Goal: Information Seeking & Learning: Learn about a topic

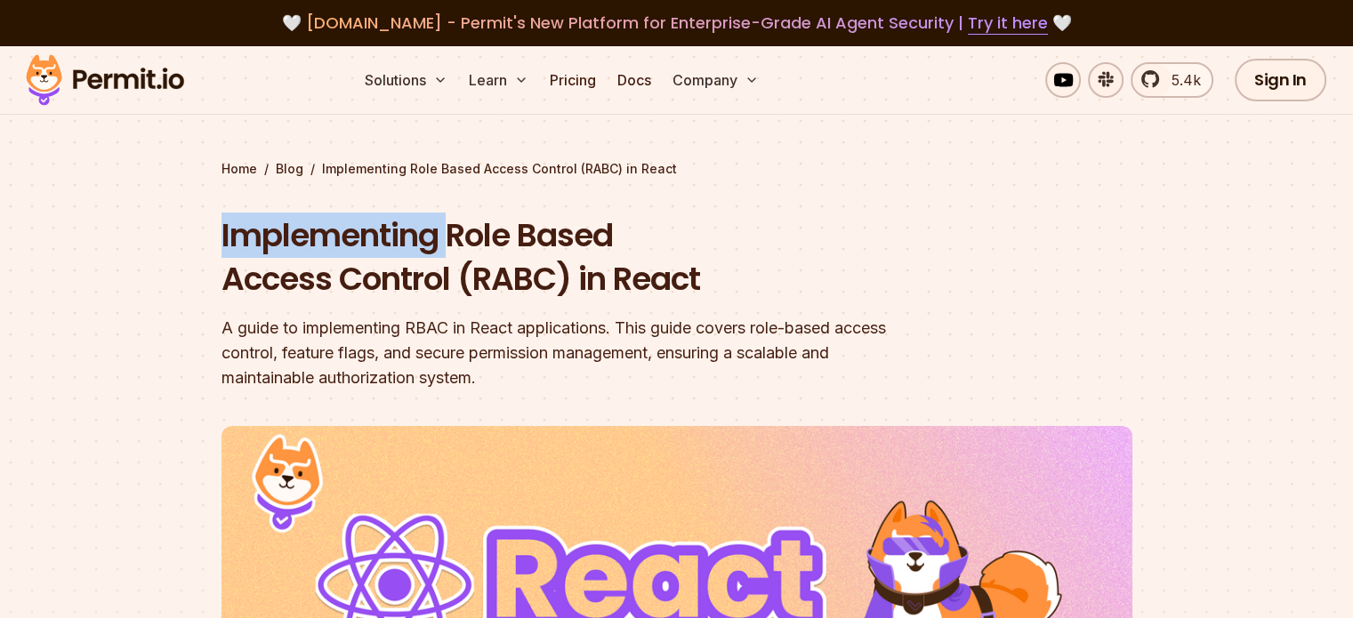
click at [415, 237] on h1 "Implementing Role Based Access Control (RABC) in React" at bounding box center [562, 257] width 683 height 88
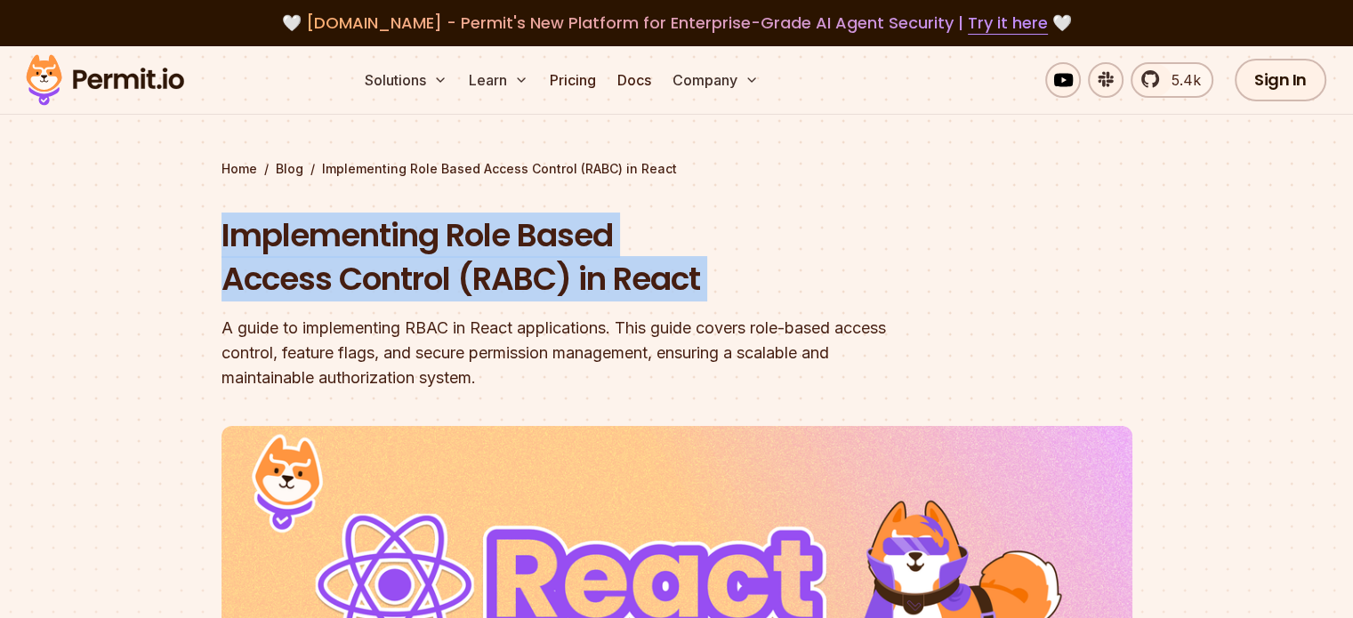
click at [415, 237] on h1 "Implementing Role Based Access Control (RABC) in React" at bounding box center [562, 257] width 683 height 88
copy h1 "Implementing Role Based Access Control (RABC) in React"
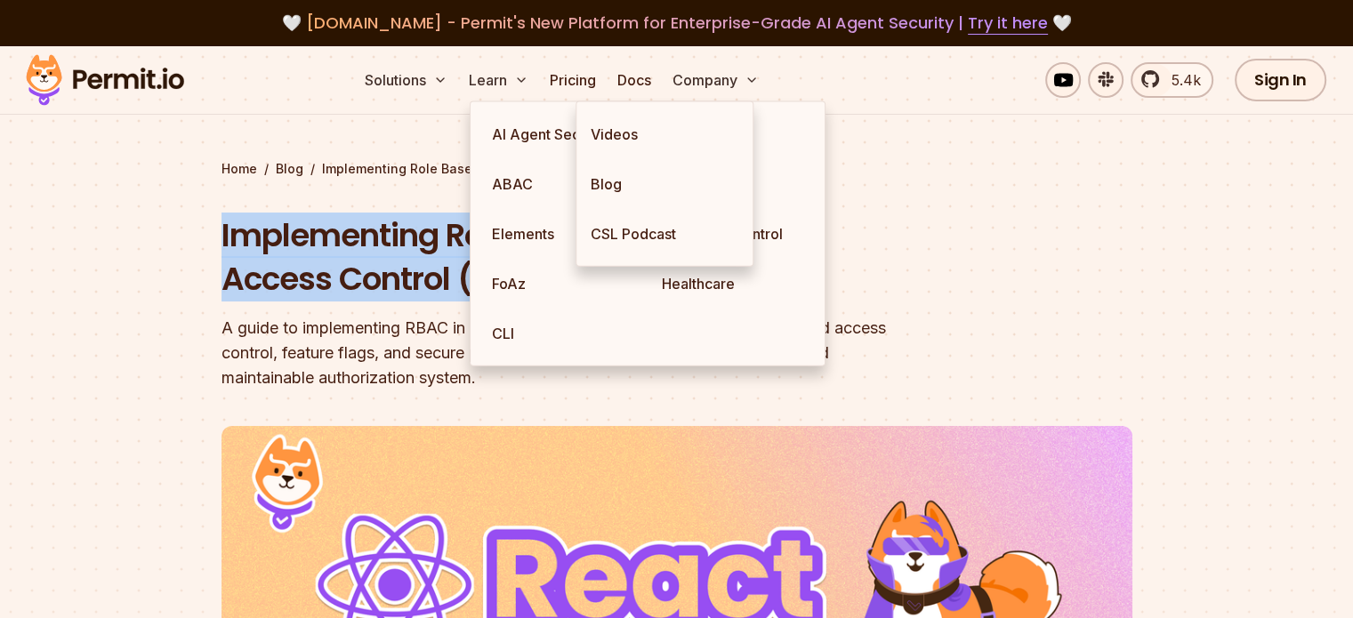
copy h1 "Implementing Role Based Access Control (RABC) in React"
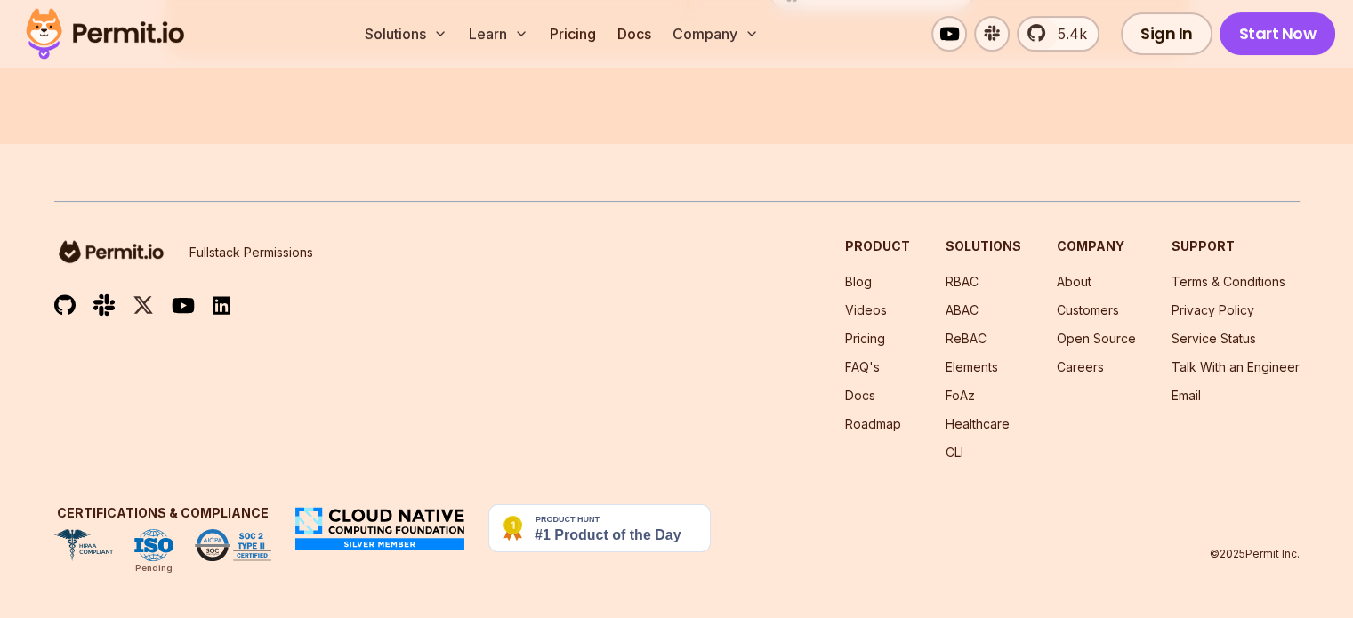
scroll to position [22009, 0]
drag, startPoint x: 214, startPoint y: 160, endPoint x: 1118, endPoint y: 508, distance: 968.2
copy main "Home / Blog / Implementing Role Based Access Control (RABC) in React Implementi…"
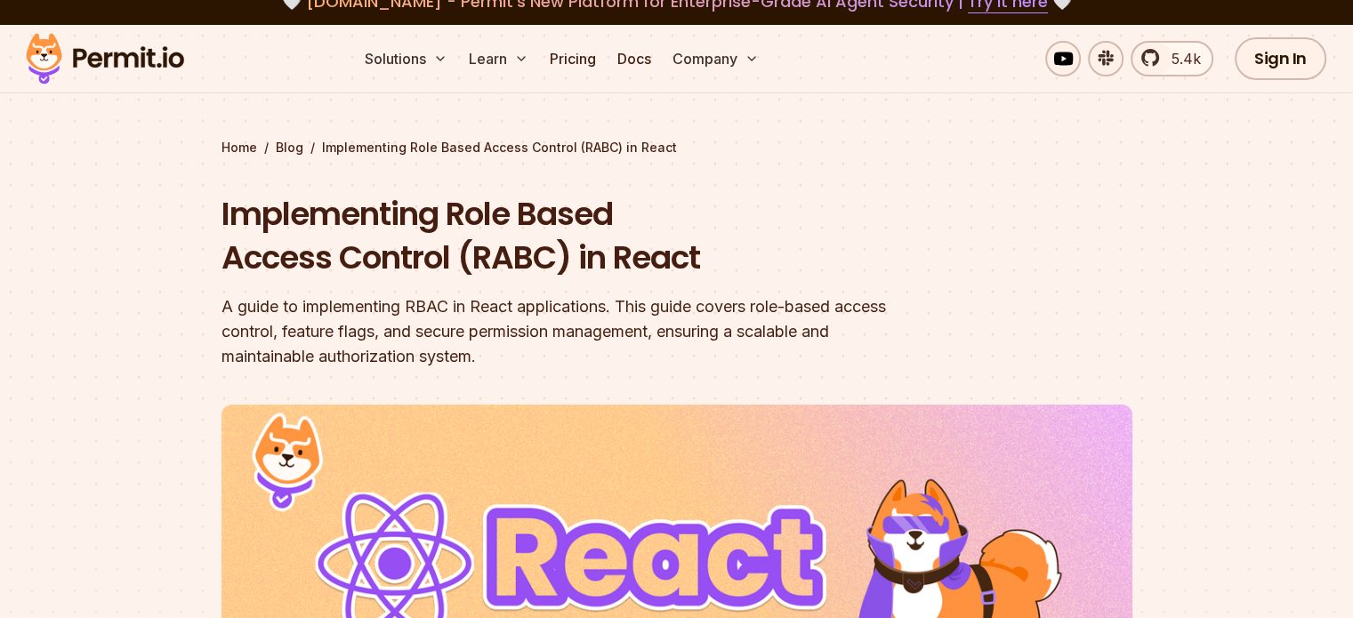
scroll to position [49, 0]
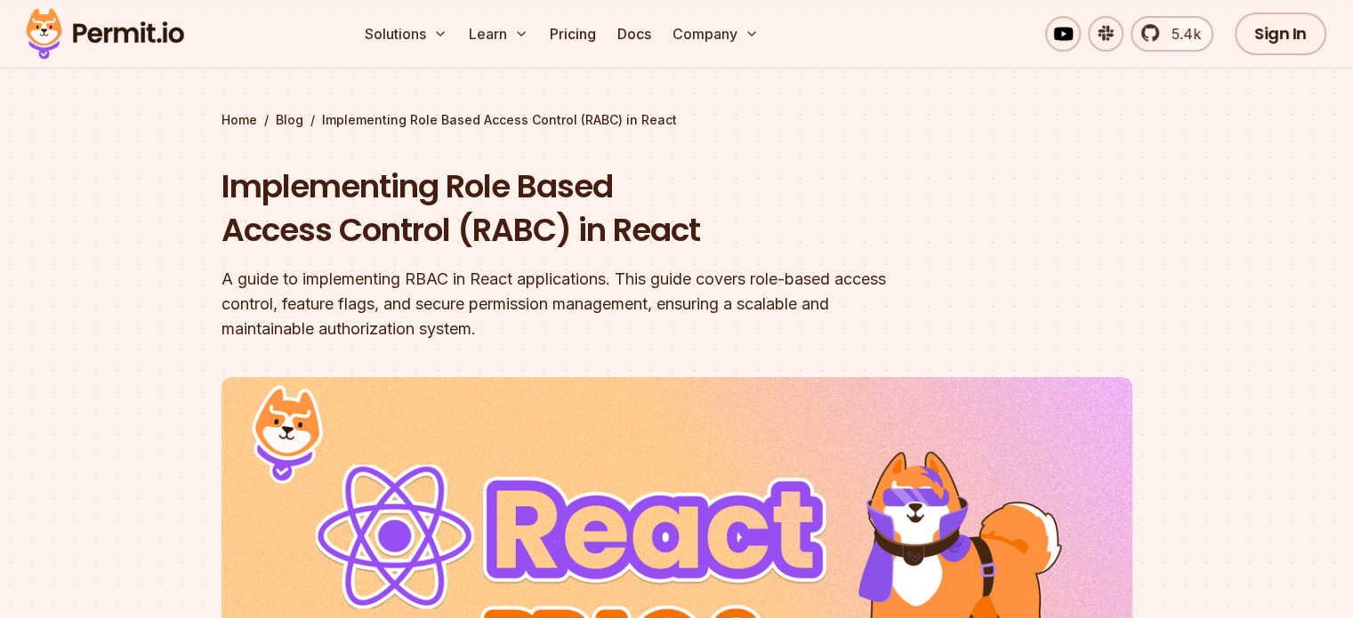
click at [560, 277] on div "A guide to implementing RBAC in React applications. This guide covers role-base…" at bounding box center [562, 304] width 683 height 75
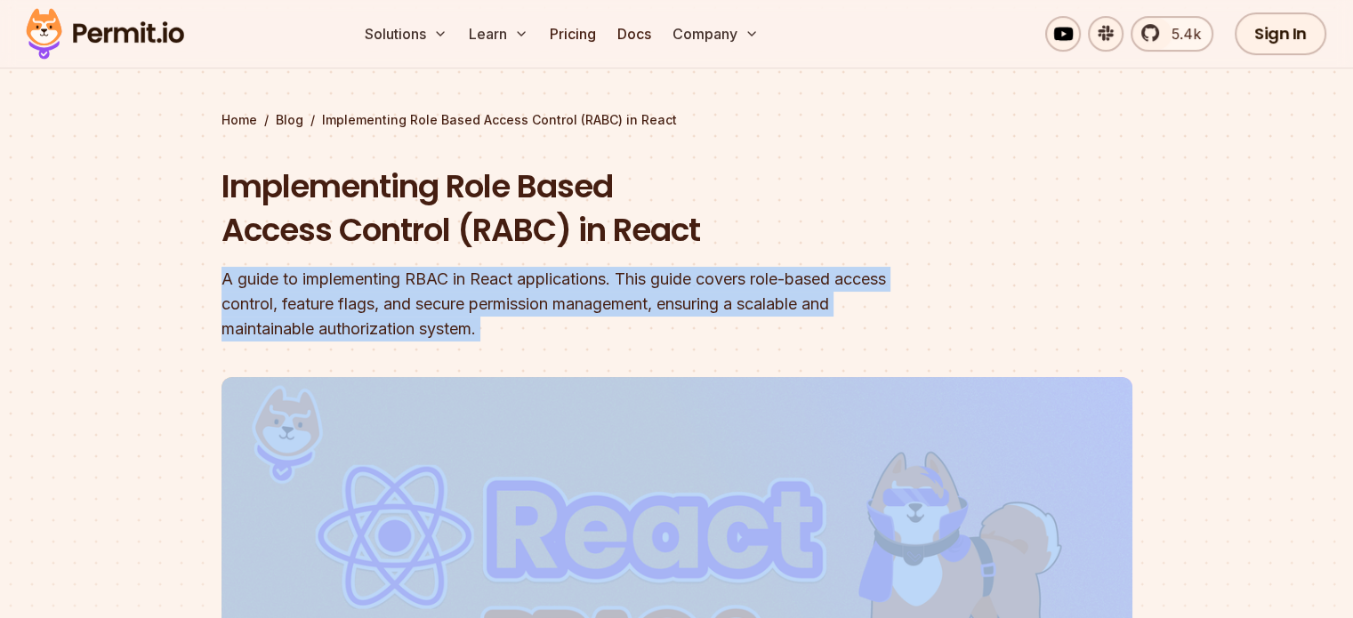
click at [560, 277] on div "A guide to implementing RBAC in React applications. This guide covers role-base…" at bounding box center [562, 304] width 683 height 75
click at [559, 273] on div "A guide to implementing RBAC in React applications. This guide covers role-base…" at bounding box center [562, 304] width 683 height 75
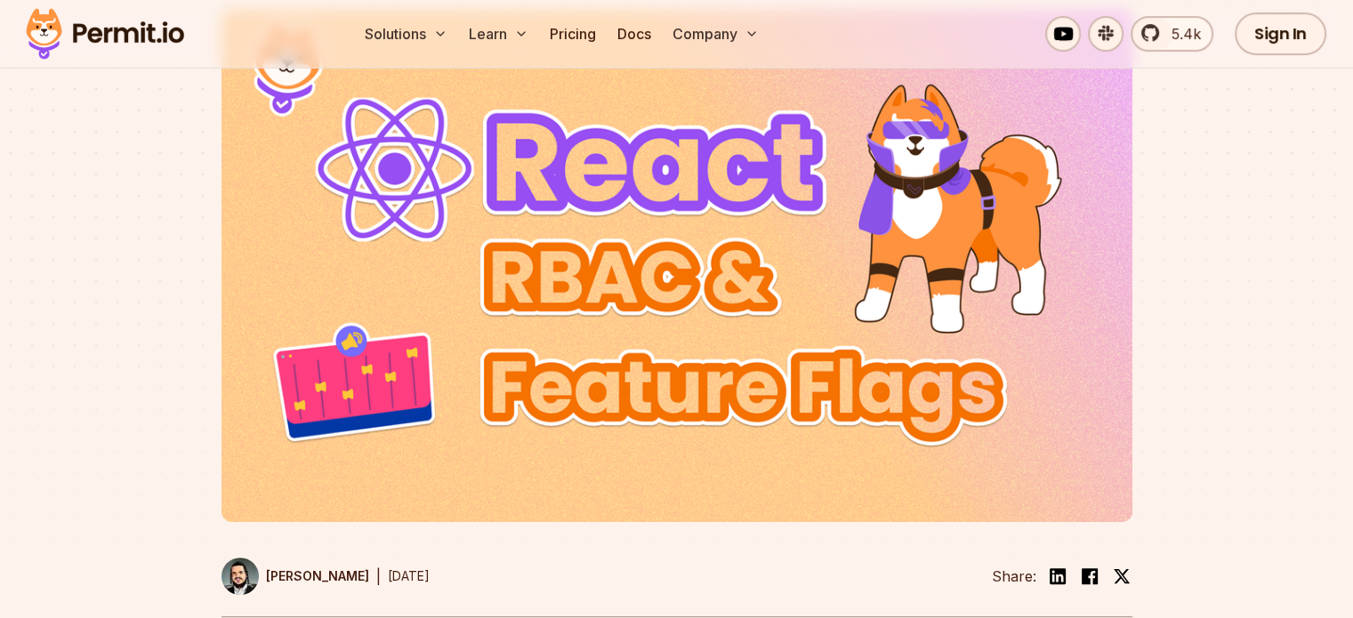
scroll to position [0, 0]
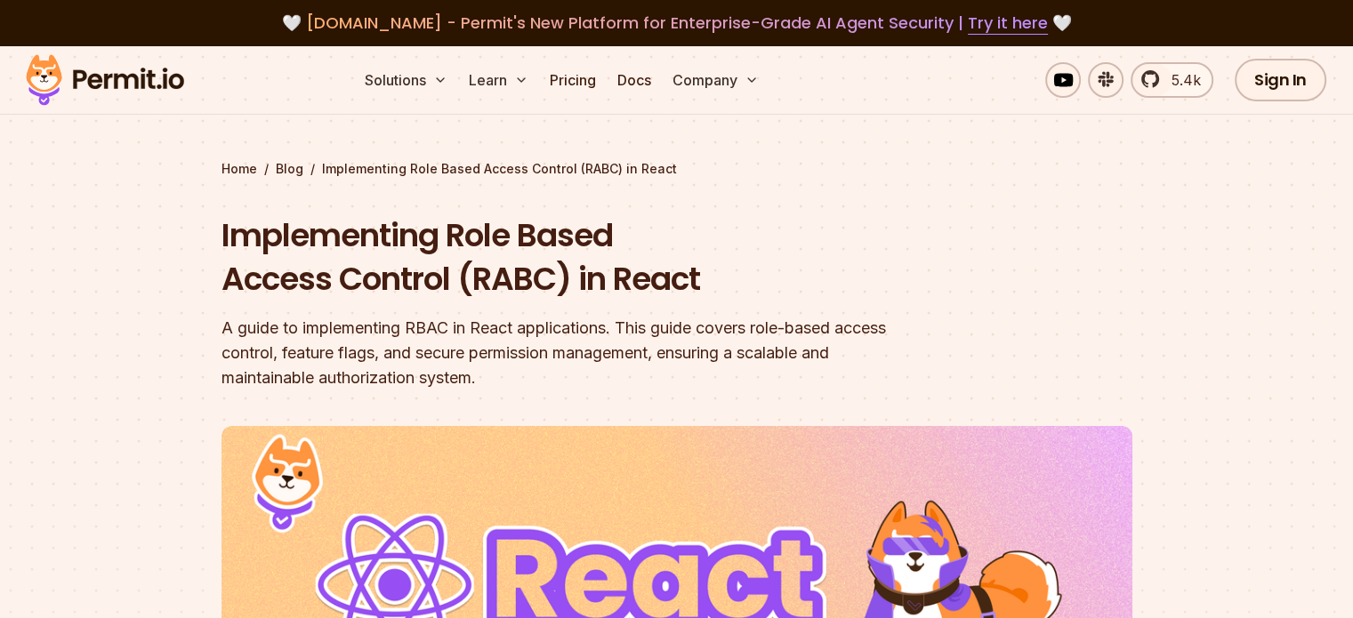
click at [409, 291] on h1 "Implementing Role Based Access Control (RABC) in React" at bounding box center [562, 257] width 683 height 88
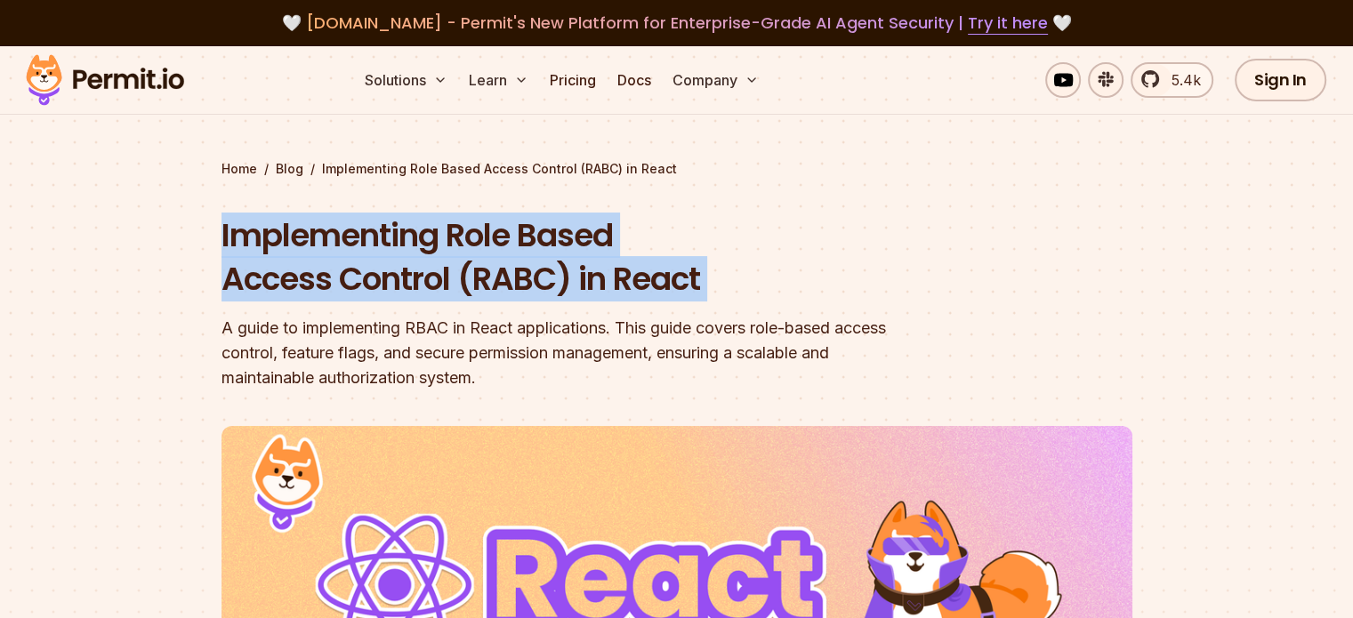
click at [409, 291] on h1 "Implementing Role Based Access Control (RABC) in React" at bounding box center [562, 257] width 683 height 88
copy h1 "Implementing Role Based Access Control (RABC) in React"
